Goal: Task Accomplishment & Management: Manage account settings

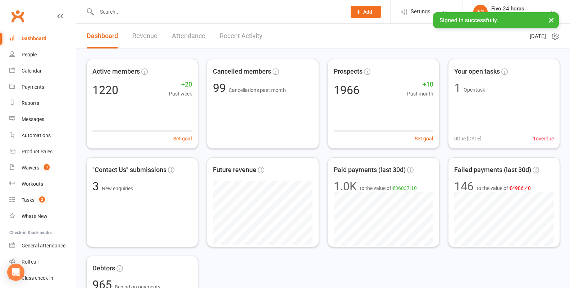
click at [553, 20] on button "×" at bounding box center [551, 19] width 13 height 15
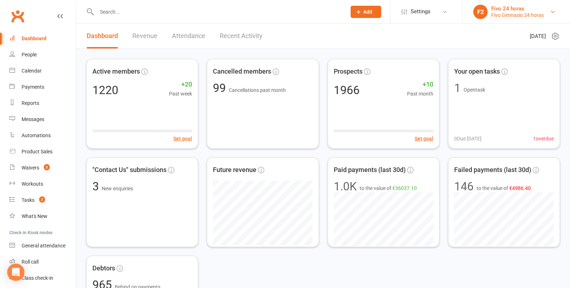
click at [520, 10] on div "Fivo 24 horas" at bounding box center [517, 8] width 53 height 6
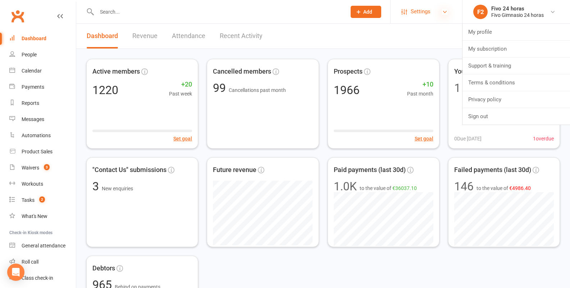
click at [446, 14] on icon at bounding box center [445, 12] width 6 height 6
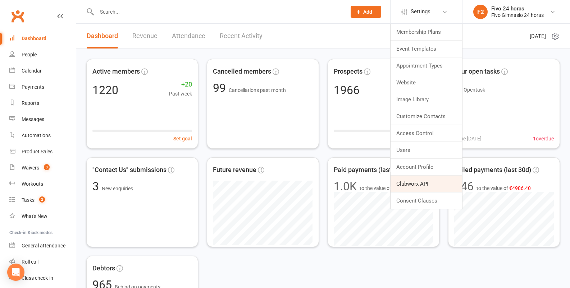
click at [415, 186] on link "Clubworx API" at bounding box center [427, 184] width 72 height 17
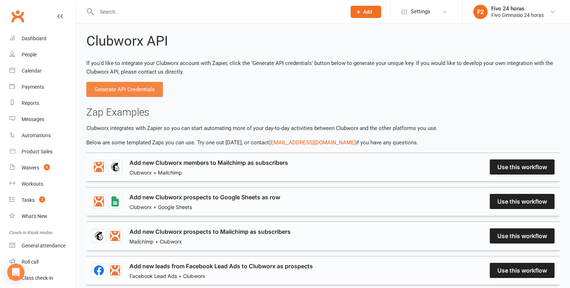
click at [148, 88] on button "Generate API Credentials" at bounding box center [124, 89] width 77 height 15
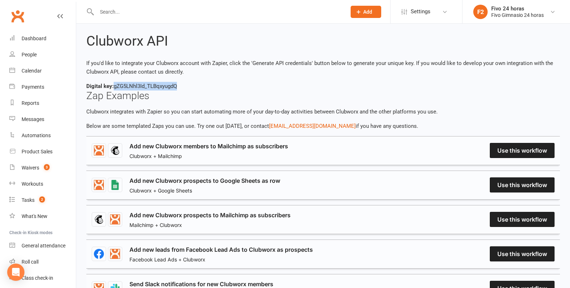
drag, startPoint x: 115, startPoint y: 85, endPoint x: 182, endPoint y: 87, distance: 67.3
click at [182, 87] on div "Digital key: gZG5LNhl3Id_TLBqxyugdQ" at bounding box center [323, 86] width 474 height 9
copy div "gZG5LNhl3Id_TLBqxyugdQ"
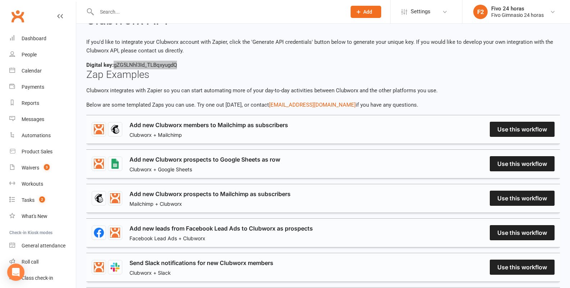
scroll to position [27, 0]
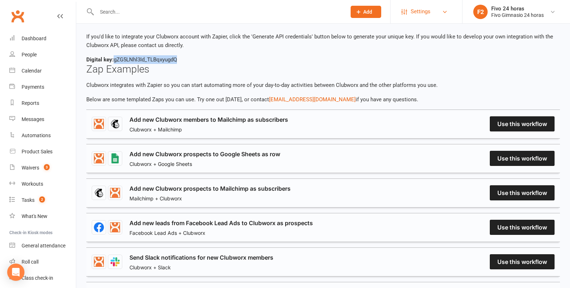
click at [432, 16] on link "Settings" at bounding box center [426, 12] width 50 height 16
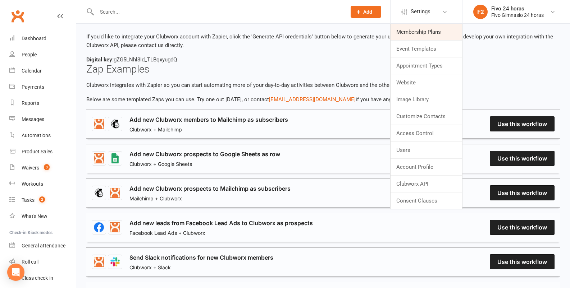
click at [431, 33] on link "Membership Plans" at bounding box center [427, 32] width 72 height 17
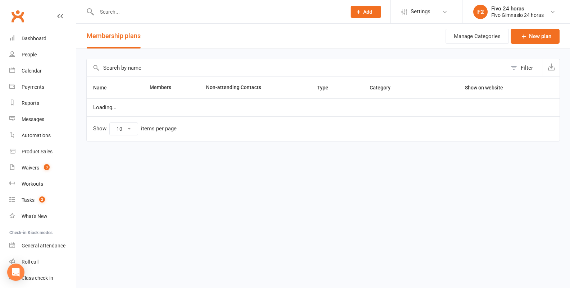
select select "100"
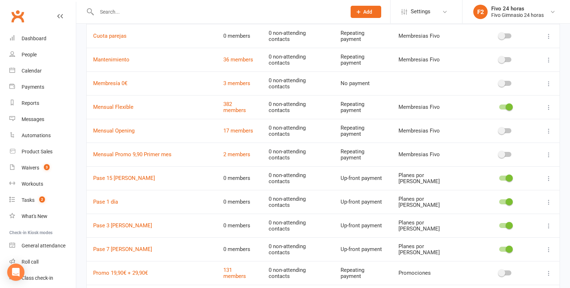
scroll to position [270, 0]
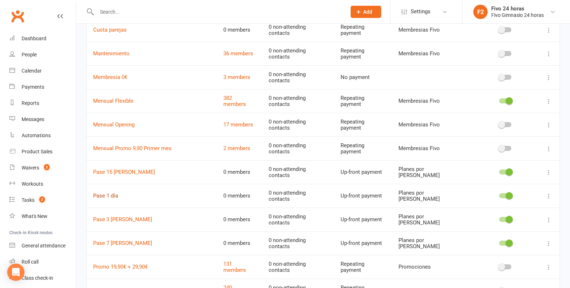
click at [106, 193] on link "Pase 1 día" at bounding box center [105, 196] width 25 height 6
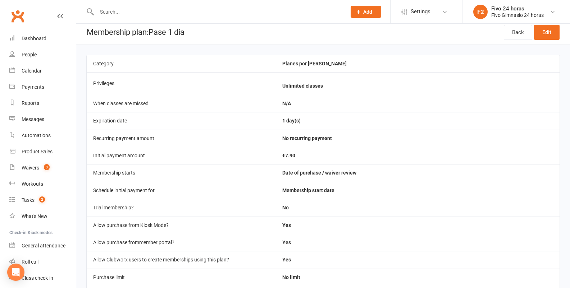
scroll to position [3, 0]
click at [544, 33] on link "Edit" at bounding box center [547, 33] width 26 height 15
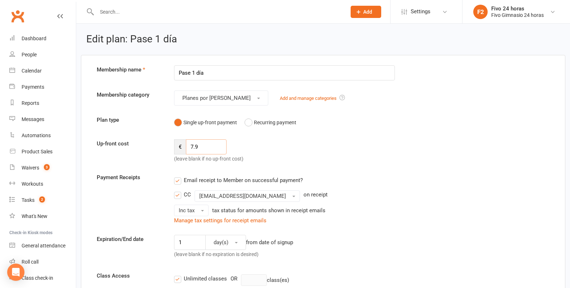
click at [193, 144] on input "7.9" at bounding box center [206, 147] width 41 height 15
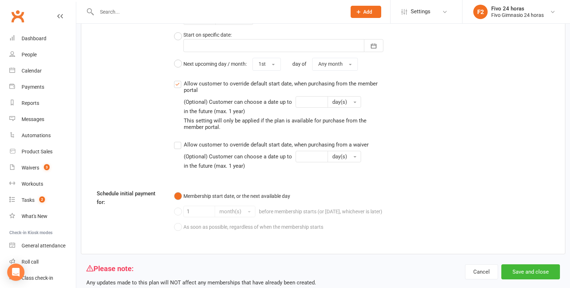
scroll to position [626, 0]
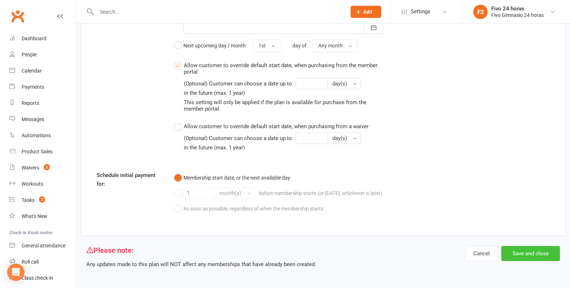
type input "9.9"
click at [528, 248] on button "Save and close" at bounding box center [530, 253] width 59 height 15
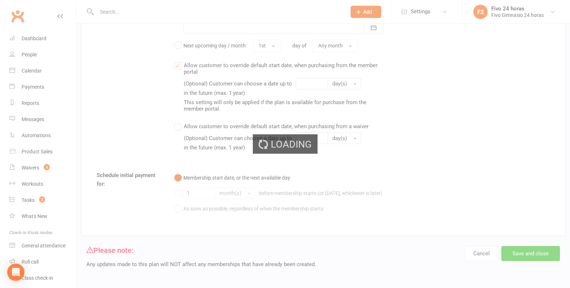
select select "100"
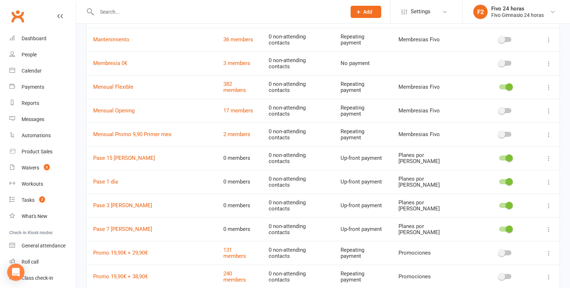
scroll to position [287, 0]
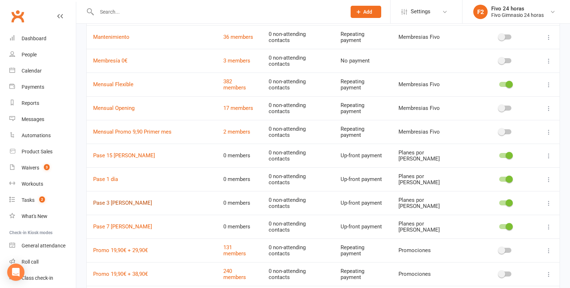
click at [101, 200] on link "Pase 3 [PERSON_NAME]" at bounding box center [122, 203] width 59 height 6
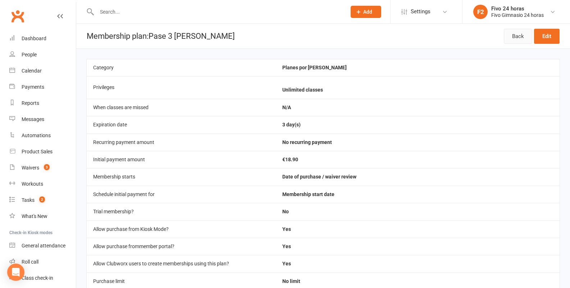
click at [525, 37] on link "Back" at bounding box center [518, 36] width 28 height 15
select select "100"
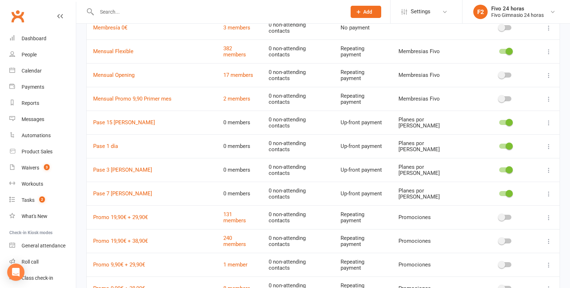
scroll to position [323, 0]
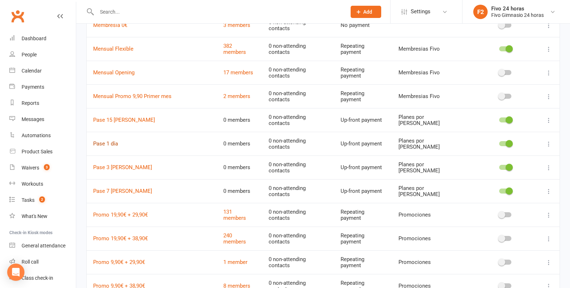
click at [112, 141] on link "Pase 1 día" at bounding box center [105, 144] width 25 height 6
